Goal: Transaction & Acquisition: Book appointment/travel/reservation

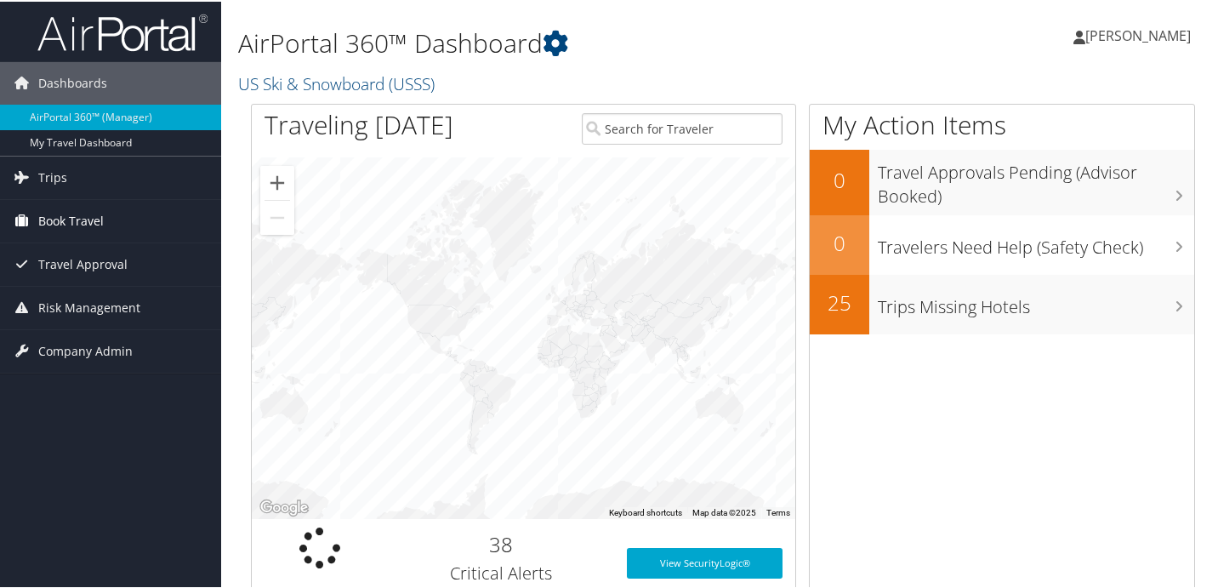
click at [83, 223] on span "Book Travel" at bounding box center [71, 219] width 66 height 43
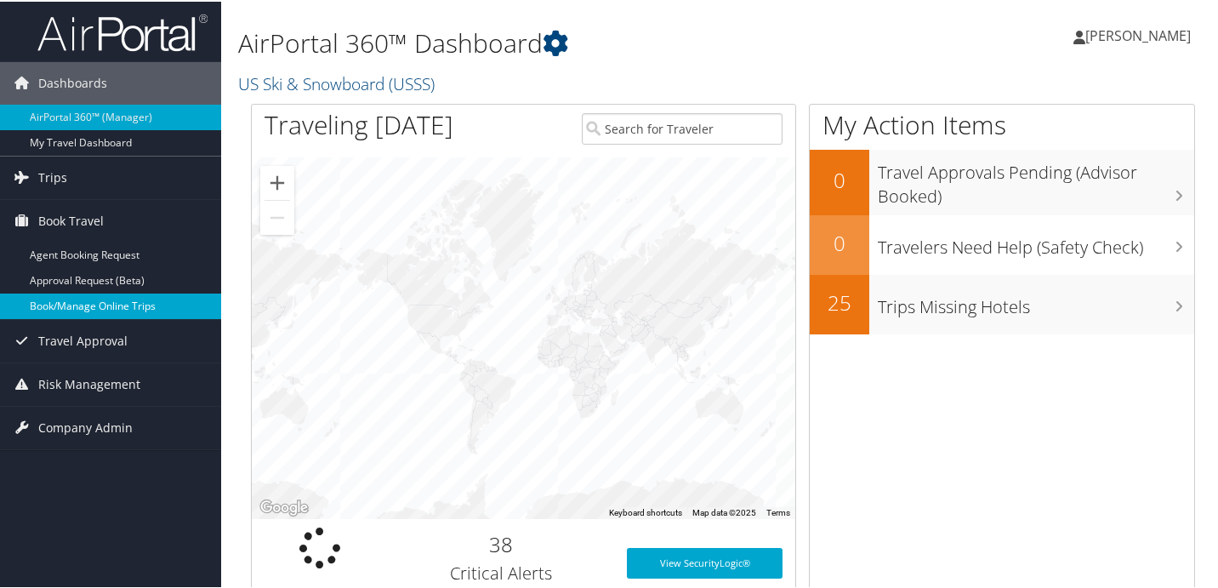
click at [98, 304] on link "Book/Manage Online Trips" at bounding box center [110, 305] width 221 height 26
